Goal: Task Accomplishment & Management: Use online tool/utility

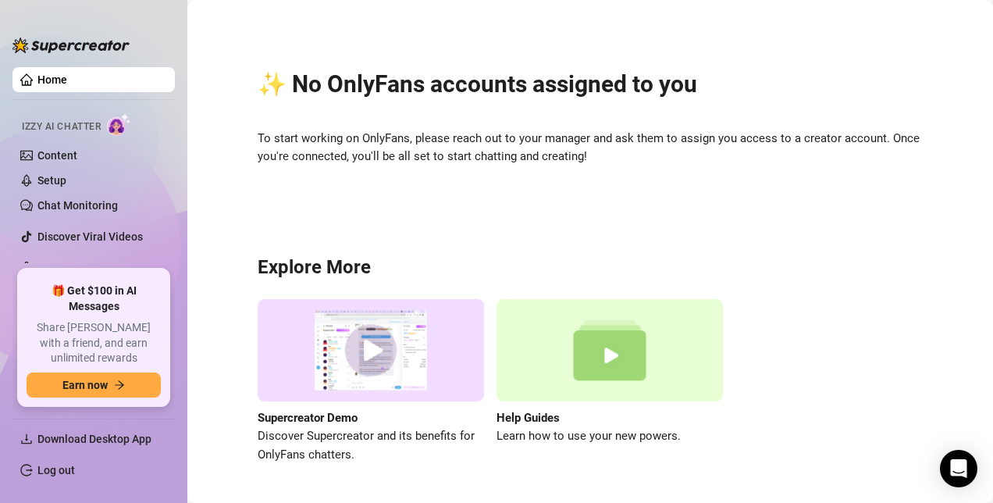
click at [46, 79] on link "Home" at bounding box center [52, 79] width 30 height 12
click at [91, 433] on span "Download Desktop App" at bounding box center [94, 439] width 114 height 12
